Goal: Task Accomplishment & Management: Use online tool/utility

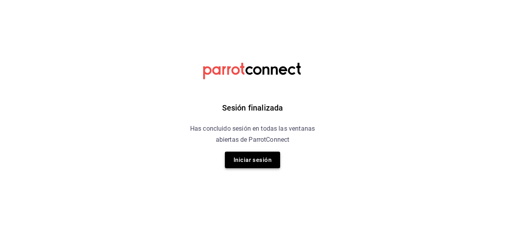
click at [258, 156] on button "Iniciar sesión" at bounding box center [252, 159] width 55 height 17
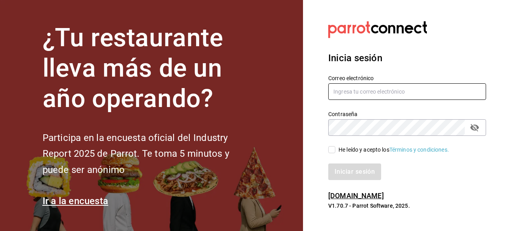
type input "ryoshi.masaryk@grupocosteno.com"
click at [331, 150] on input "He leído y acepto los Términos y condiciones." at bounding box center [331, 149] width 7 height 7
checkbox input "true"
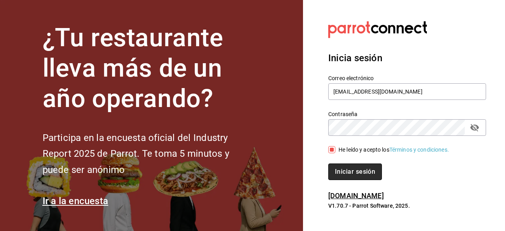
click at [338, 177] on button "Iniciar sesión" at bounding box center [355, 171] width 54 height 17
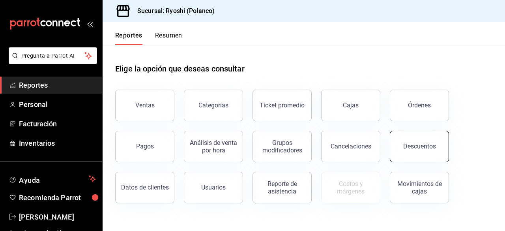
click at [421, 148] on div "Descuentos" at bounding box center [419, 145] width 33 height 7
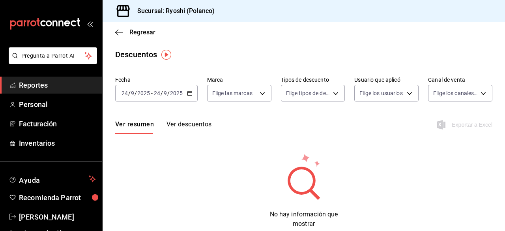
click at [191, 91] on \(Stroke\) "button" at bounding box center [191, 91] width 0 height 0
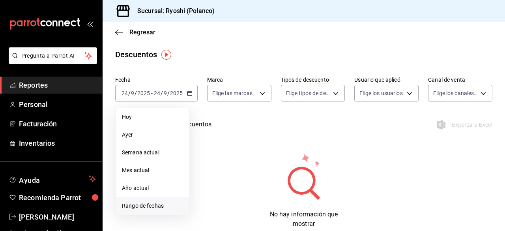
click at [158, 207] on span "Rango de fechas" at bounding box center [152, 206] width 61 height 8
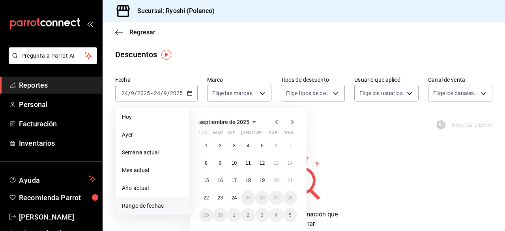
click at [158, 207] on span "Rango de fechas" at bounding box center [152, 206] width 61 height 8
click at [223, 196] on button "23" at bounding box center [220, 197] width 14 height 14
click at [236, 196] on abbr "24" at bounding box center [234, 198] width 5 height 6
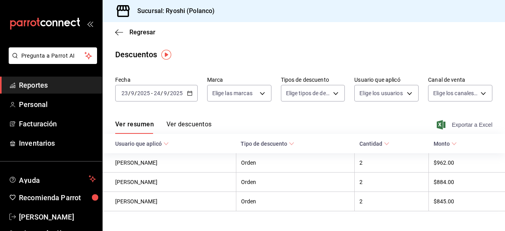
click at [450, 126] on span "Exportar a Excel" at bounding box center [465, 124] width 54 height 9
click at [115, 32] on icon "button" at bounding box center [119, 32] width 8 height 7
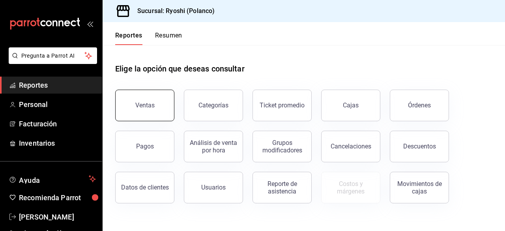
click at [149, 95] on button "Ventas" at bounding box center [144, 106] width 59 height 32
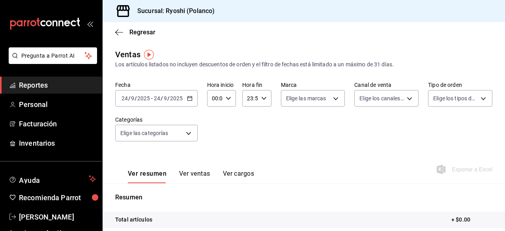
click at [187, 97] on icon "button" at bounding box center [190, 98] width 6 height 6
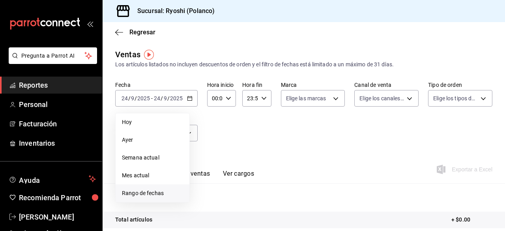
click at [149, 194] on span "Rango de fechas" at bounding box center [152, 193] width 61 height 8
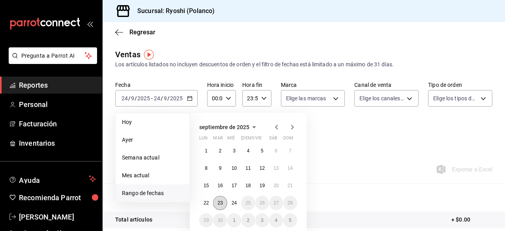
click at [220, 200] on abbr "23" at bounding box center [219, 203] width 5 height 6
click at [230, 202] on button "24" at bounding box center [234, 203] width 14 height 14
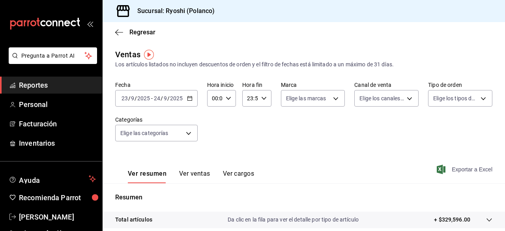
click at [441, 167] on span "Exportar a Excel" at bounding box center [465, 168] width 54 height 9
click at [188, 130] on body "Pregunta a Parrot AI Reportes Personal Facturación Inventarios Ayuda Recomienda…" at bounding box center [252, 115] width 505 height 231
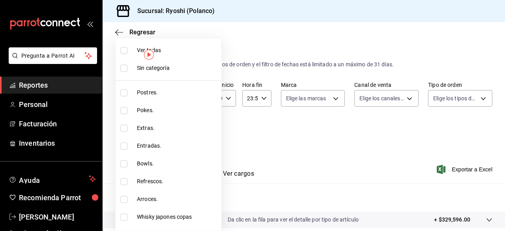
click at [187, 137] on li "Entradas." at bounding box center [169, 146] width 106 height 18
type input "ca005030-1ed0-4d01-8dee-6247a7f8ff0a"
checkbox input "true"
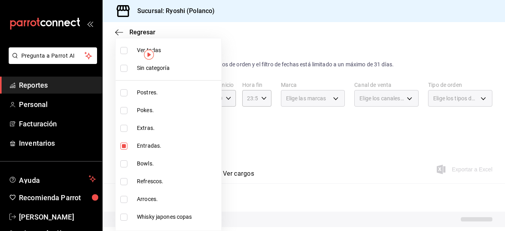
click at [187, 137] on li "Entradas." at bounding box center [169, 146] width 106 height 18
checkbox input "false"
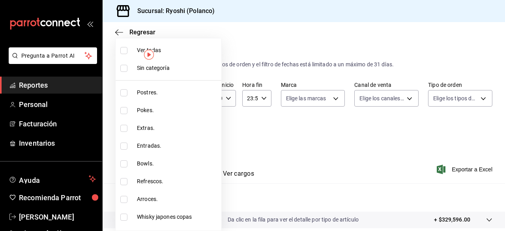
click at [189, 136] on li "Extras." at bounding box center [169, 128] width 106 height 18
type input "bb66a958-4de8-46af-86c2-6e72e7815a7d"
checkbox input "true"
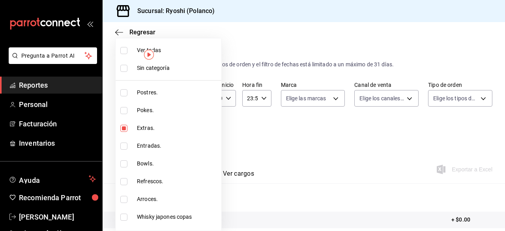
click at [187, 132] on li "Extras." at bounding box center [169, 128] width 106 height 18
type input "bb66a958-4de8-46af-86c2-6e72e7815a7d"
checkbox input "true"
click at [277, 120] on div at bounding box center [252, 115] width 505 height 231
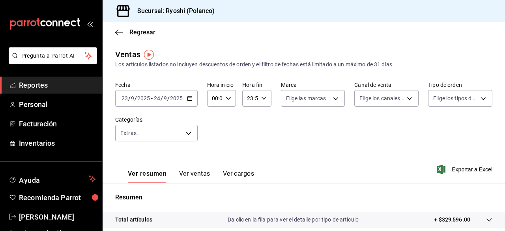
click at [349, 168] on div "Ver resumen Ver ventas Ver cargos Exportar a Excel" at bounding box center [304, 167] width 402 height 32
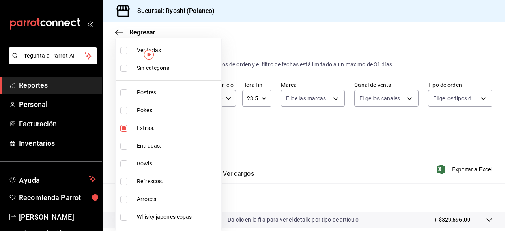
click at [191, 130] on body "Pregunta a Parrot AI Reportes Personal Facturación Inventarios Ayuda Recomienda…" at bounding box center [252, 115] width 505 height 231
click at [126, 48] on input "checkbox" at bounding box center [123, 50] width 7 height 7
checkbox input "true"
type input "3971b1f1-eb4c-4b65-a33f-e0602f1a7270,e647ec20-b9be-4789-a430-eb555fd10a41,bb66a…"
checkbox input "true"
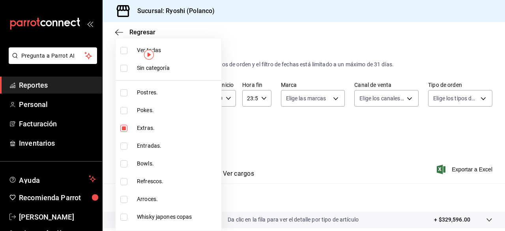
checkbox input "true"
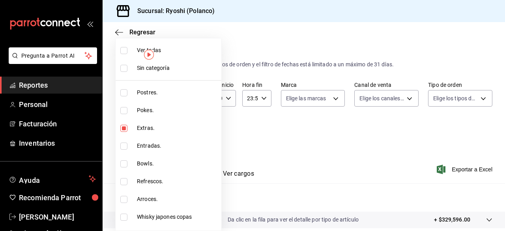
checkbox input "true"
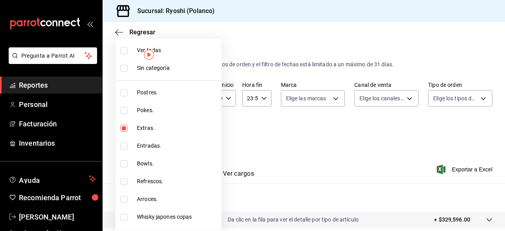
checkbox input "true"
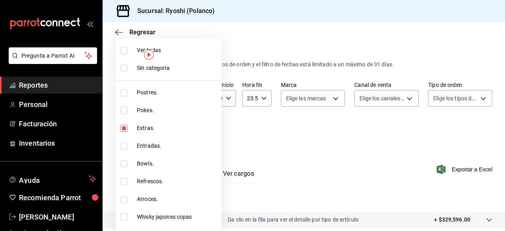
checkbox input "true"
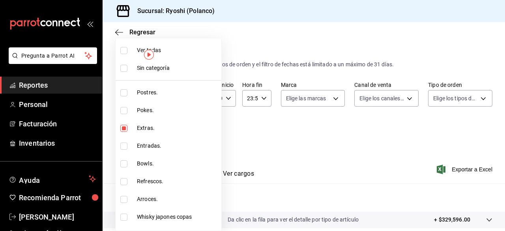
checkbox input "true"
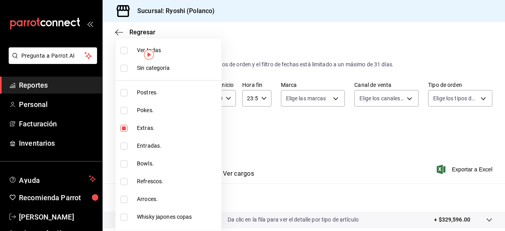
checkbox input "true"
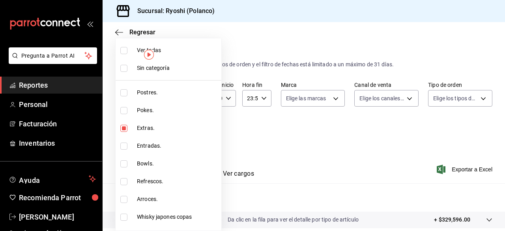
checkbox input "true"
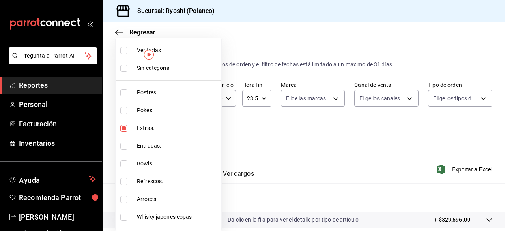
checkbox input "true"
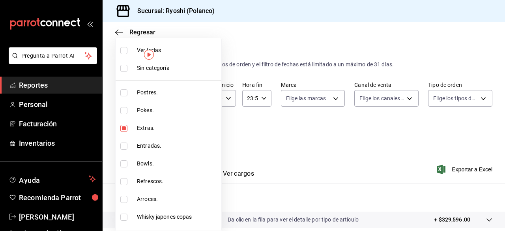
checkbox input "true"
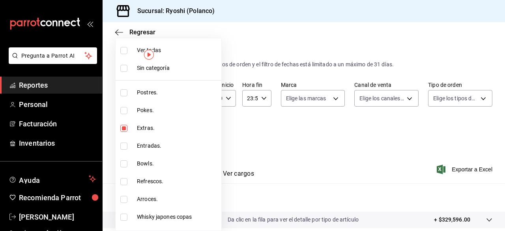
checkbox input "true"
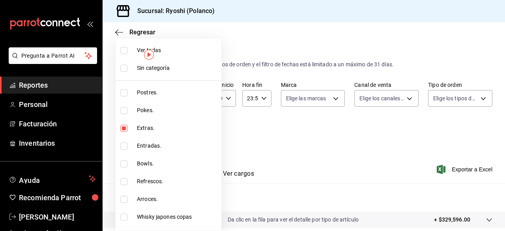
checkbox input "true"
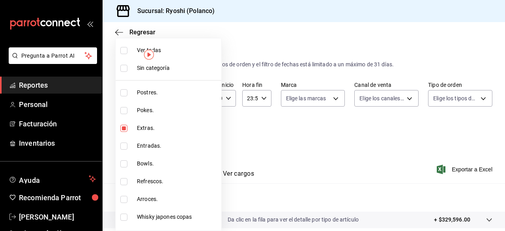
checkbox input "true"
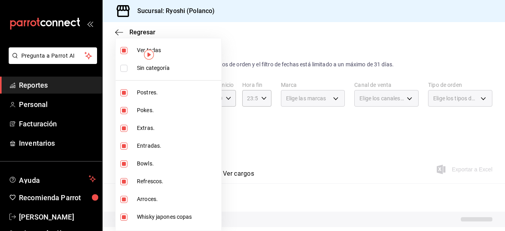
click at [126, 48] on input "checkbox" at bounding box center [123, 50] width 7 height 7
checkbox input "false"
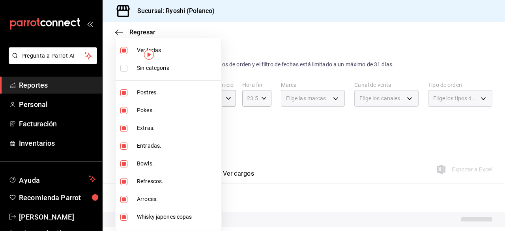
checkbox input "false"
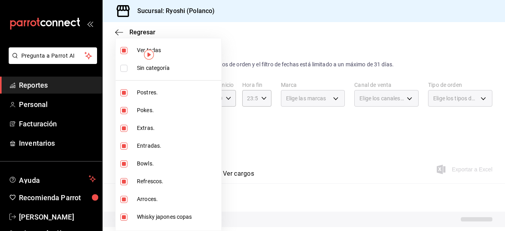
checkbox input "false"
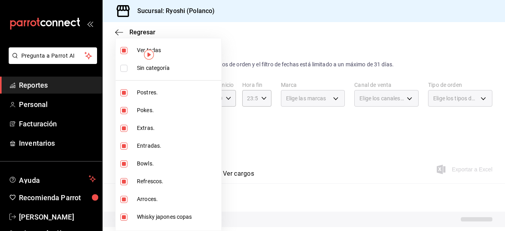
checkbox input "false"
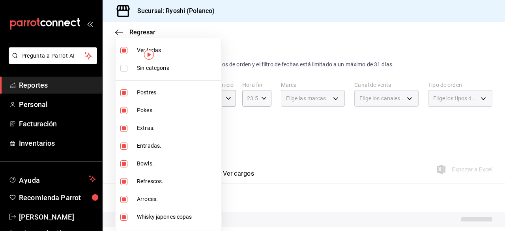
checkbox input "false"
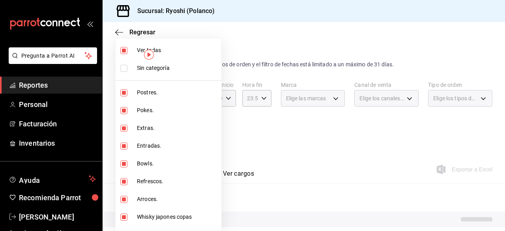
checkbox input "false"
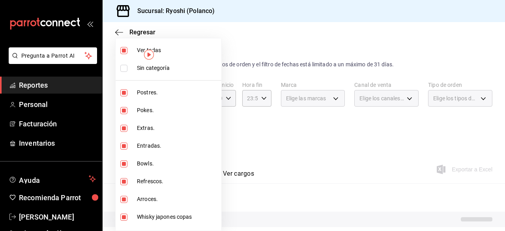
checkbox input "false"
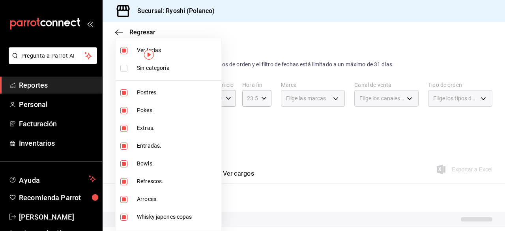
checkbox input "false"
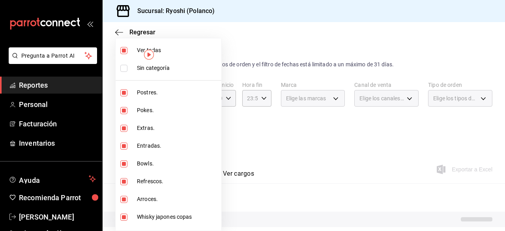
checkbox input "false"
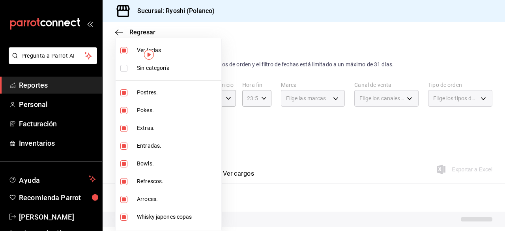
checkbox input "false"
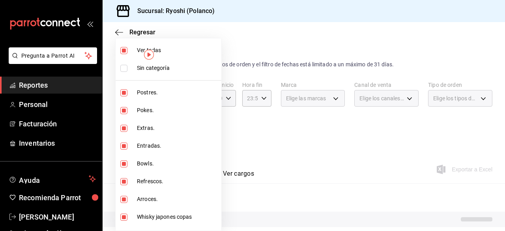
checkbox input "false"
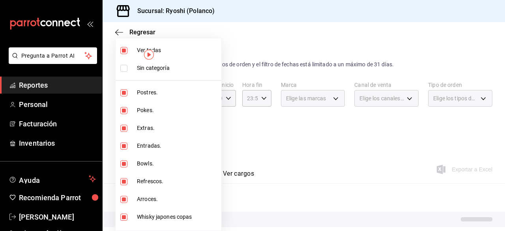
checkbox input "false"
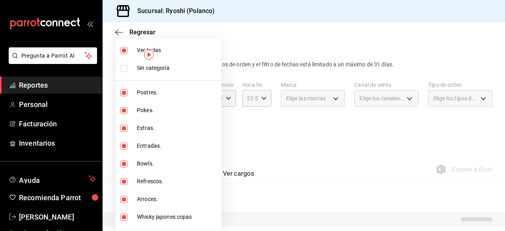
checkbox input "false"
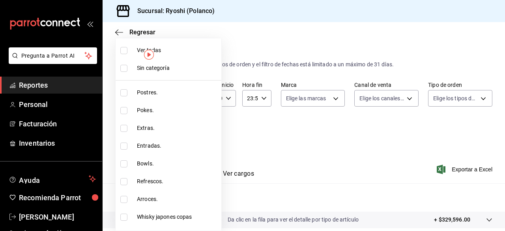
click at [125, 91] on input "checkbox" at bounding box center [123, 92] width 7 height 7
checkbox input "true"
type input "3971b1f1-eb4c-4b65-a33f-e0602f1a7270"
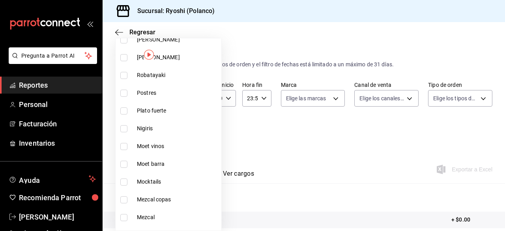
scroll to position [603, 0]
click at [125, 91] on input "checkbox" at bounding box center [123, 93] width 7 height 7
checkbox input "true"
click at [300, 130] on div at bounding box center [252, 115] width 505 height 231
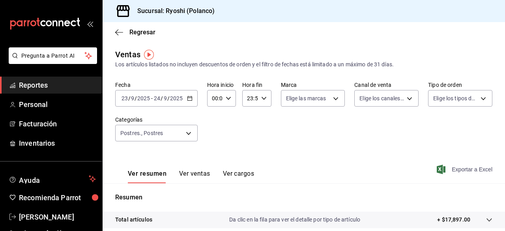
click at [460, 169] on span "Exportar a Excel" at bounding box center [465, 168] width 54 height 9
click at [195, 133] on body "Pregunta a Parrot AI Reportes Personal Facturación Inventarios Ayuda Recomienda…" at bounding box center [252, 115] width 505 height 231
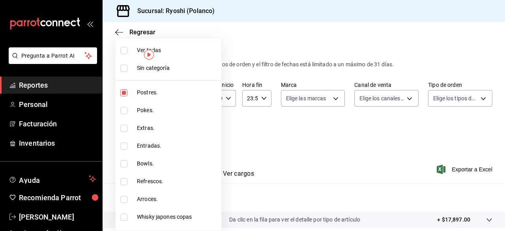
click at [125, 55] on li "Ver todas" at bounding box center [169, 50] width 106 height 18
type input "3971b1f1-eb4c-4b65-a33f-e0602f1a7270,e647ec20-b9be-4789-a430-eb555fd10a41,bb66a…"
checkbox input "true"
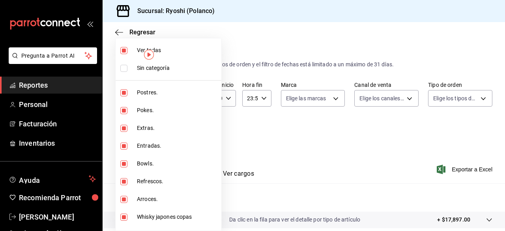
checkbox input "true"
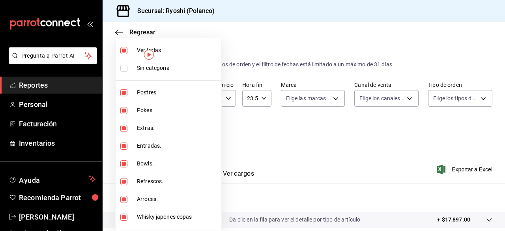
checkbox input "true"
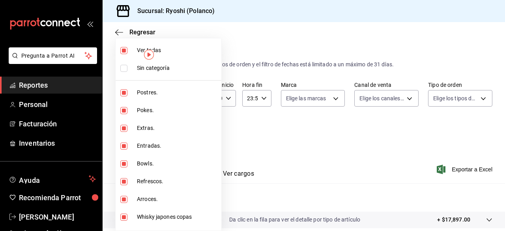
checkbox input "true"
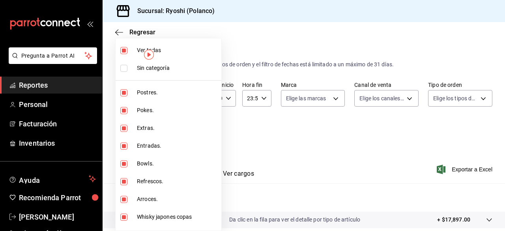
checkbox input "true"
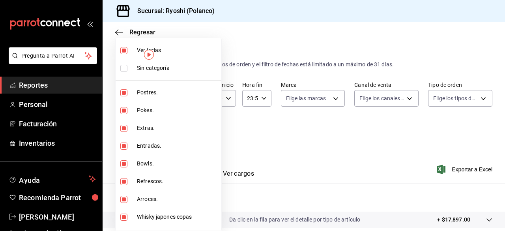
checkbox input "true"
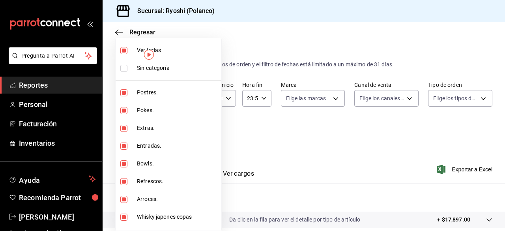
checkbox input "true"
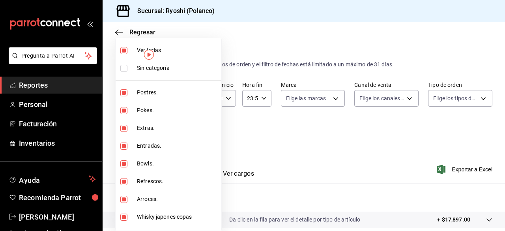
checkbox input "true"
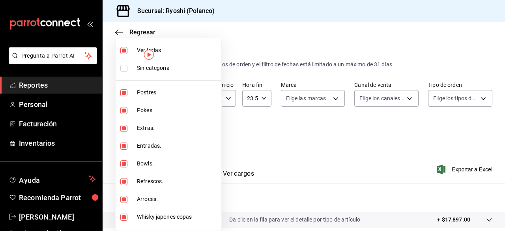
checkbox input "true"
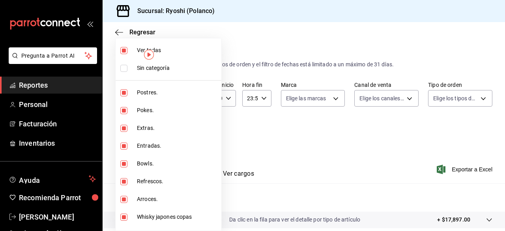
checkbox input "true"
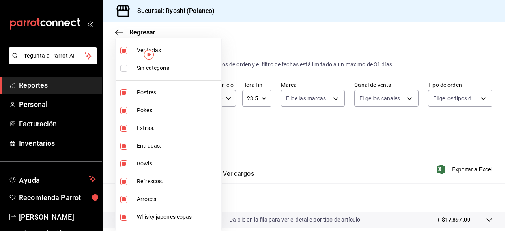
checkbox input "true"
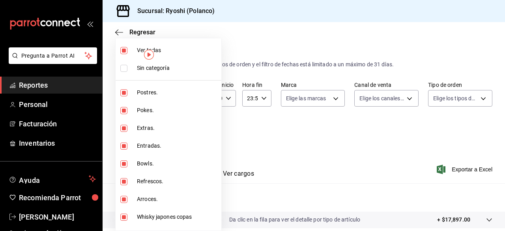
checkbox input "true"
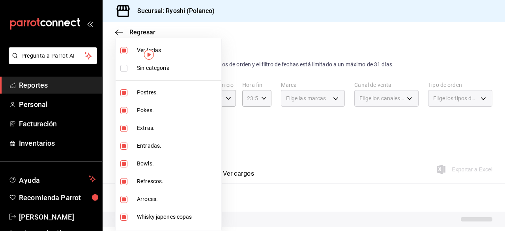
click at [125, 55] on li "Ver todas" at bounding box center [169, 50] width 106 height 18
checkbox input "false"
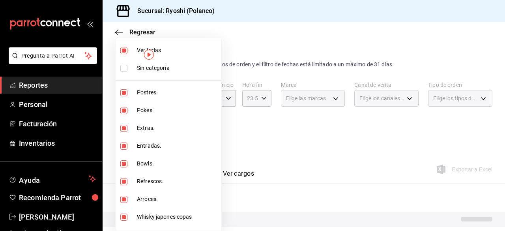
checkbox input "false"
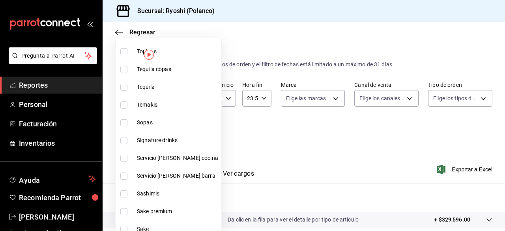
scroll to position [379, 0]
click at [125, 138] on input "checkbox" at bounding box center [123, 139] width 7 height 7
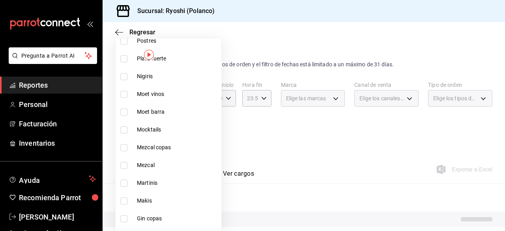
scroll to position [670, 0]
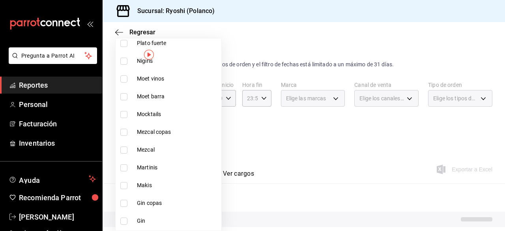
click at [124, 166] on input "checkbox" at bounding box center [123, 167] width 7 height 7
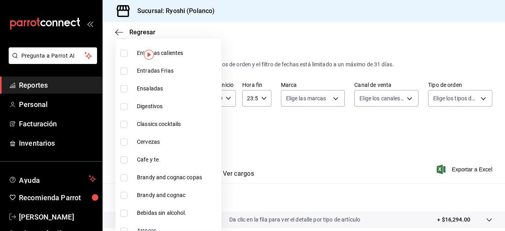
scroll to position [892, 0]
click at [121, 122] on input "checkbox" at bounding box center [123, 123] width 7 height 7
click at [297, 143] on div at bounding box center [252, 115] width 505 height 231
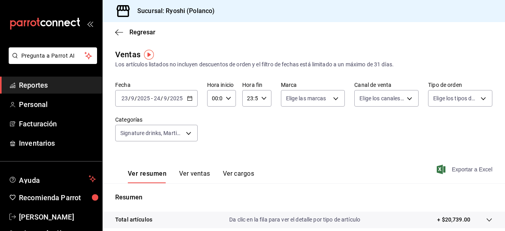
click at [441, 168] on span "Exportar a Excel" at bounding box center [465, 168] width 54 height 9
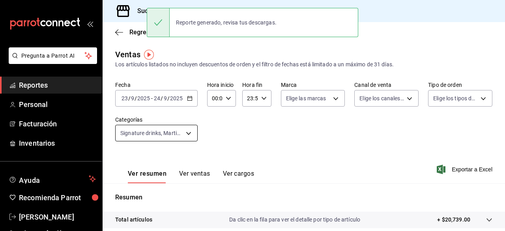
click at [189, 129] on body "Pregunta a Parrot AI Reportes Personal Facturación Inventarios Ayuda Recomienda…" at bounding box center [252, 115] width 505 height 231
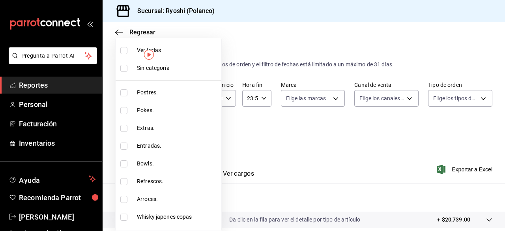
click at [121, 52] on input "checkbox" at bounding box center [123, 50] width 7 height 7
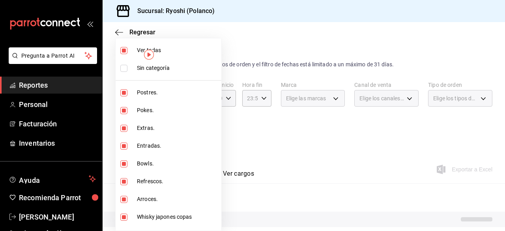
click at [121, 52] on input "checkbox" at bounding box center [123, 50] width 7 height 7
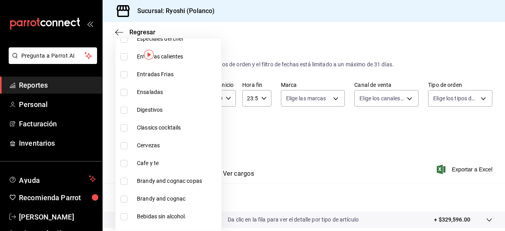
scroll to position [900, 0]
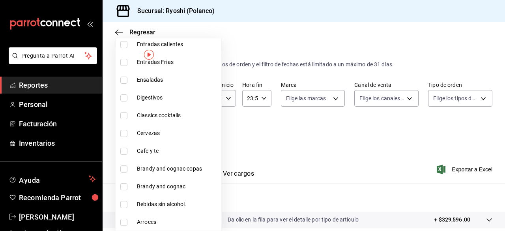
click at [123, 149] on input "checkbox" at bounding box center [123, 151] width 7 height 7
click at [451, 168] on div at bounding box center [252, 115] width 505 height 231
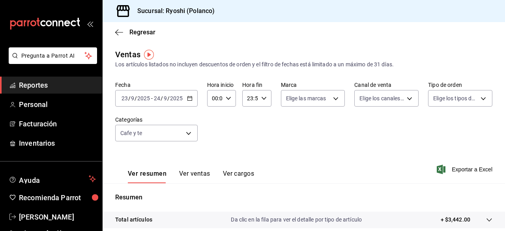
click at [451, 168] on span "Exportar a Excel" at bounding box center [465, 168] width 54 height 9
click at [189, 133] on body "Pregunta a Parrot AI Reportes Personal Facturación Inventarios Ayuda Recomienda…" at bounding box center [252, 115] width 505 height 231
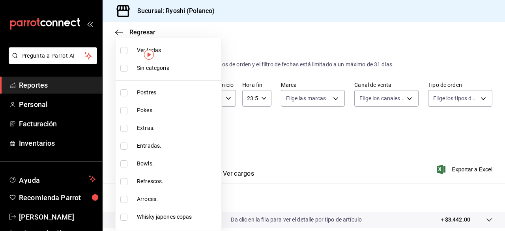
click at [189, 133] on li "Extras." at bounding box center [169, 128] width 106 height 18
drag, startPoint x: 282, startPoint y: 158, endPoint x: 199, endPoint y: 116, distance: 93.8
click at [282, 158] on div at bounding box center [252, 115] width 505 height 231
click at [190, 136] on body "Pregunta a Parrot AI Reportes Personal Facturación Inventarios Ayuda Recomienda…" at bounding box center [252, 115] width 505 height 231
click at [122, 48] on input "checkbox" at bounding box center [123, 50] width 7 height 7
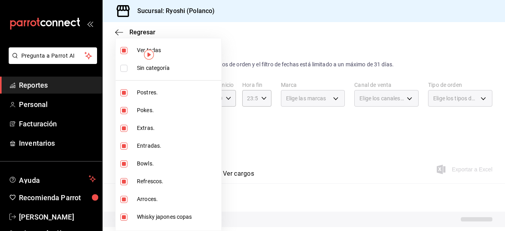
click at [122, 48] on input "checkbox" at bounding box center [123, 50] width 7 height 7
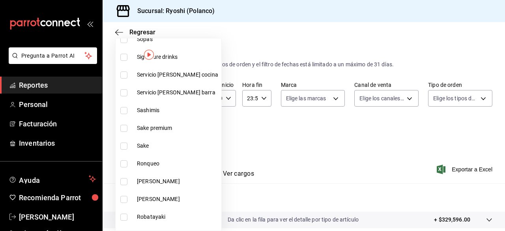
scroll to position [462, 0]
click at [127, 141] on li "Sake" at bounding box center [169, 145] width 106 height 18
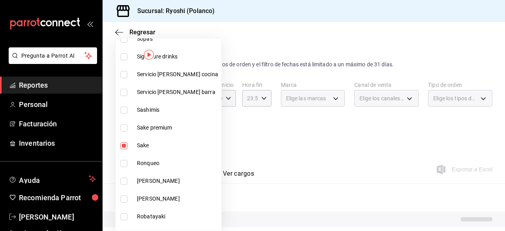
click at [122, 128] on input "checkbox" at bounding box center [123, 127] width 7 height 7
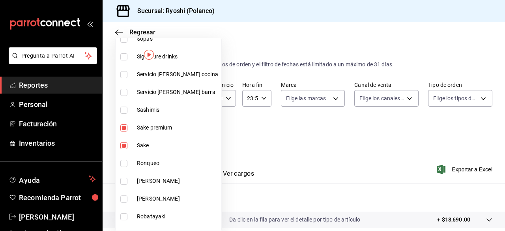
click at [287, 150] on div at bounding box center [252, 115] width 505 height 231
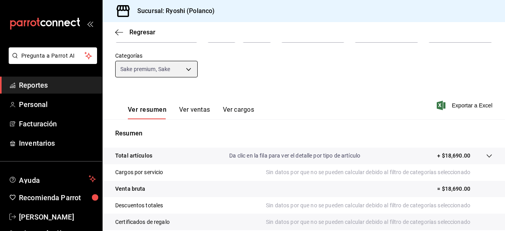
scroll to position [147, 0]
